Goal: Information Seeking & Learning: Learn about a topic

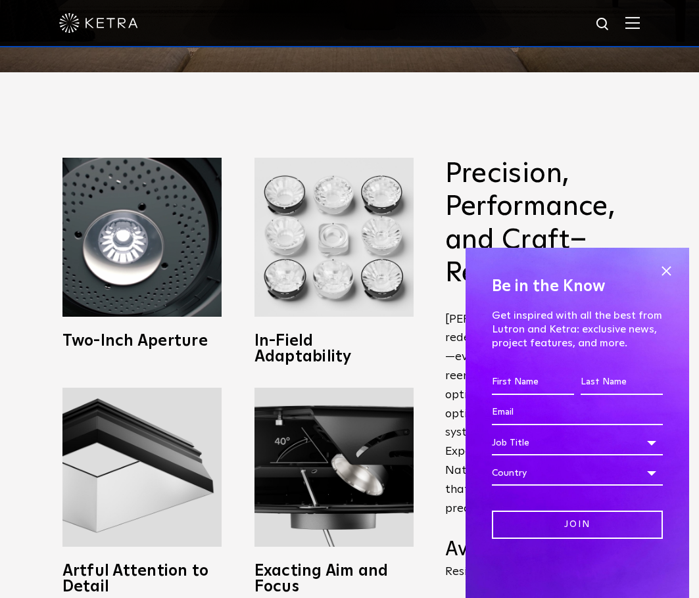
scroll to position [592, 0]
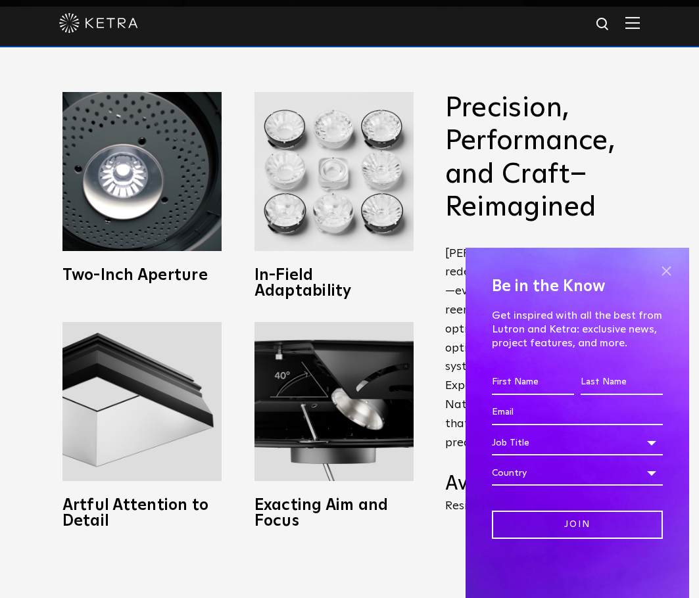
click at [661, 269] on span at bounding box center [666, 271] width 20 height 20
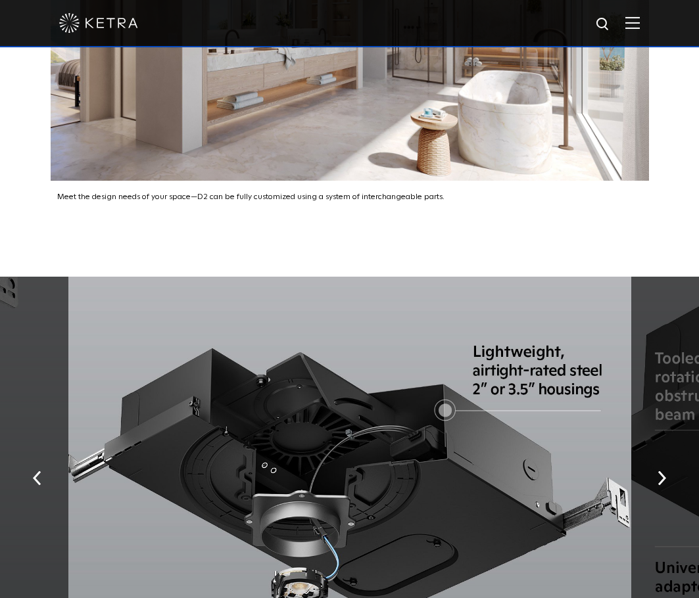
scroll to position [1841, 0]
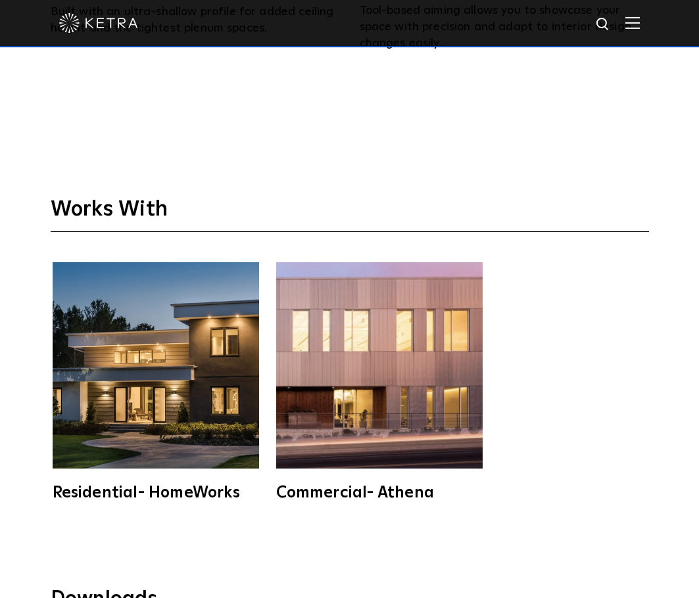
scroll to position [2941, 0]
